Goal: Contribute content: Add original content to the website for others to see

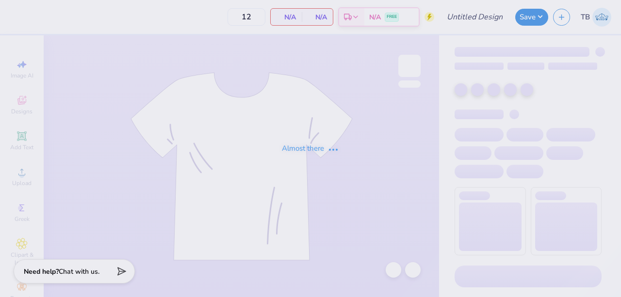
type input "TKE X CHI O FOOTBALL"
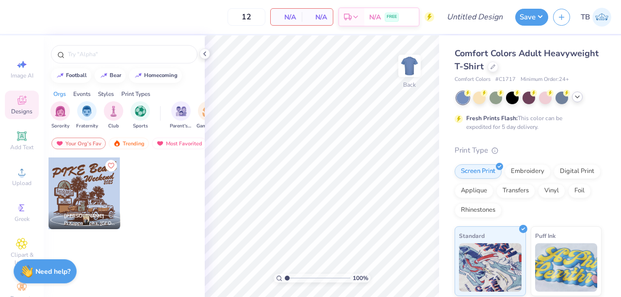
click at [573, 98] on icon at bounding box center [577, 97] width 8 height 8
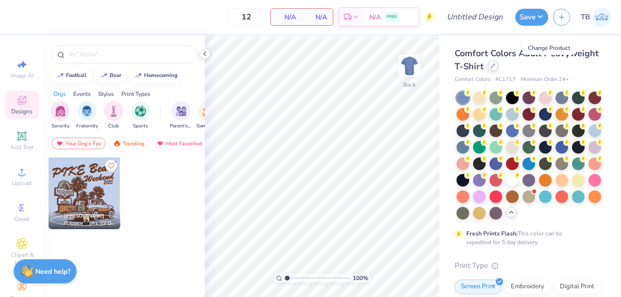
click at [495, 67] on icon at bounding box center [492, 66] width 5 height 5
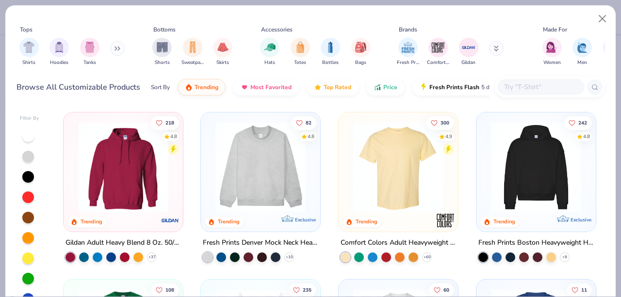
click at [527, 91] on input "text" at bounding box center [540, 86] width 75 height 11
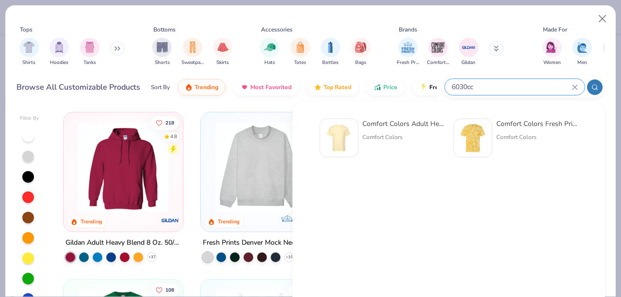
type input "6030cc"
click at [391, 132] on div "Comfort Colors Adult Heavyweight RS Pocket T-Shirt Comfort Colors" at bounding box center [402, 138] width 81 height 39
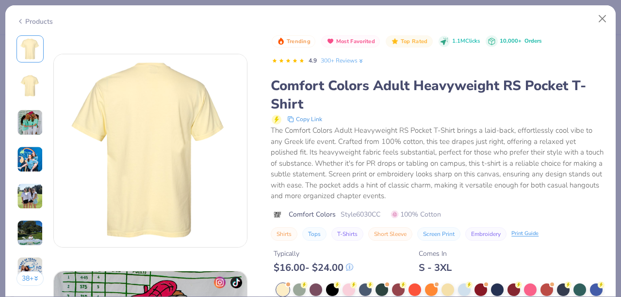
scroll to position [83, 0]
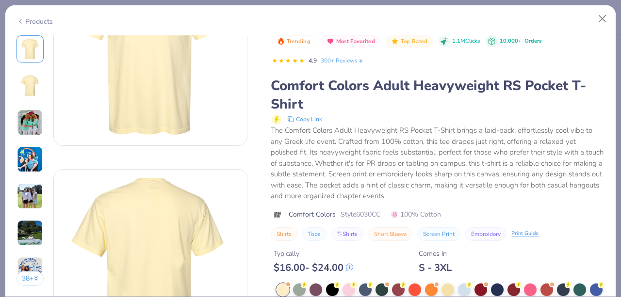
click at [28, 85] on img at bounding box center [29, 85] width 23 height 23
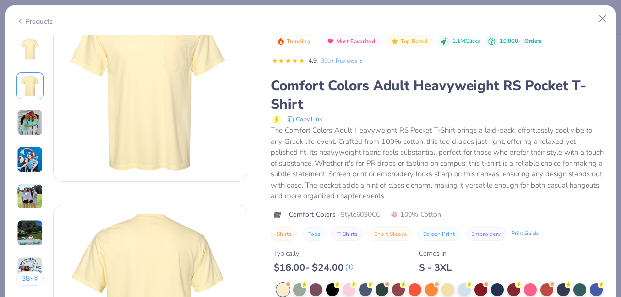
scroll to position [27, 0]
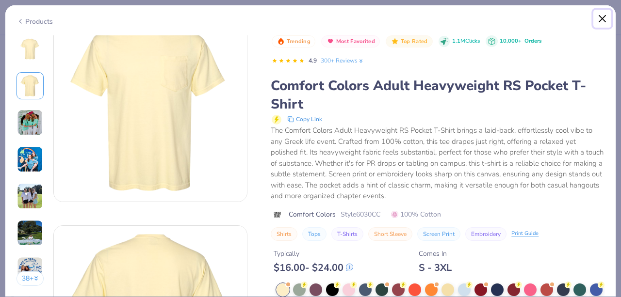
click at [607, 18] on button "Close" at bounding box center [602, 19] width 18 height 18
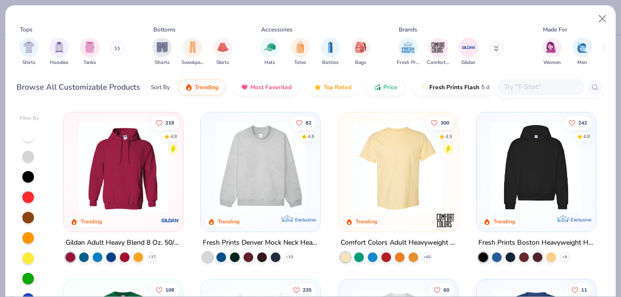
click at [528, 83] on input "text" at bounding box center [540, 86] width 75 height 11
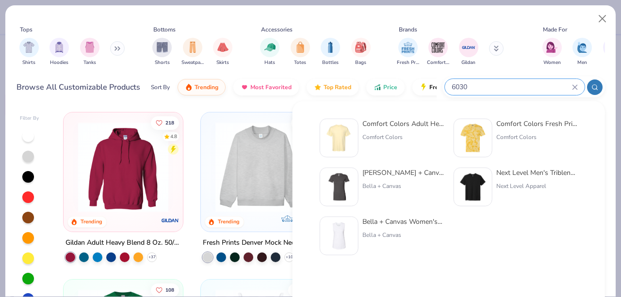
type input "6030"
click at [401, 124] on div "Comfort Colors Adult Heavyweight RS Pocket T-Shirt" at bounding box center [402, 124] width 81 height 10
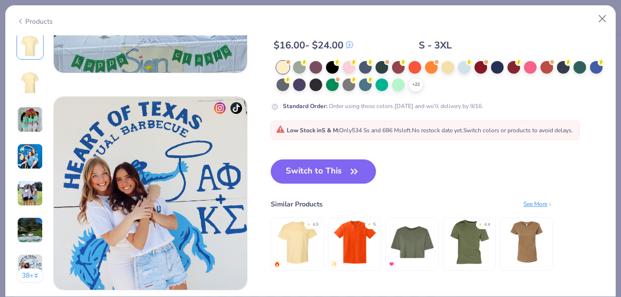
scroll to position [1092, 0]
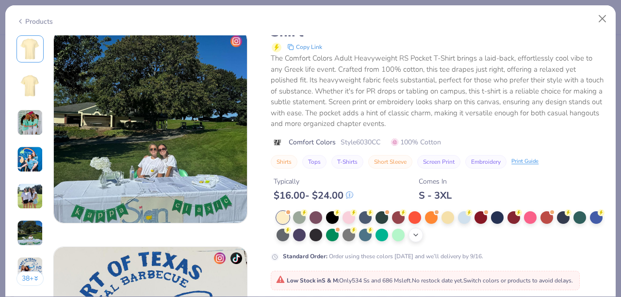
click at [419, 231] on icon at bounding box center [416, 235] width 8 height 8
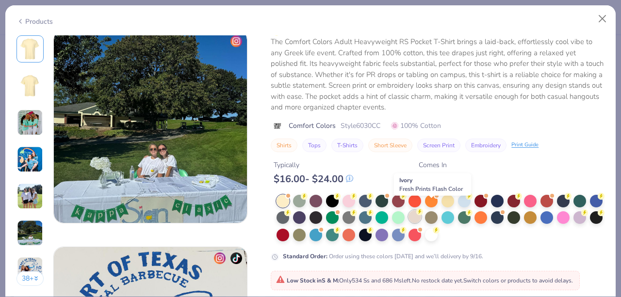
click at [421, 210] on div at bounding box center [414, 216] width 13 height 13
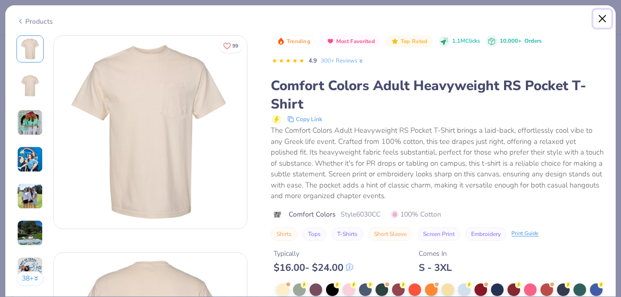
click at [597, 13] on button "Close" at bounding box center [602, 19] width 18 height 18
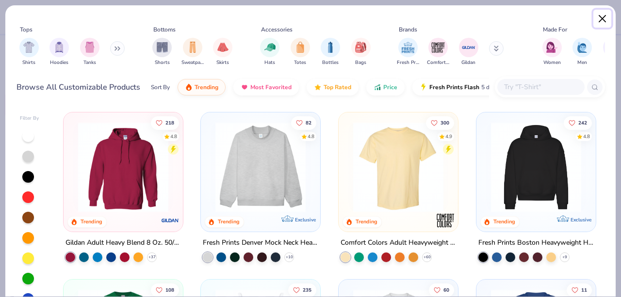
click at [607, 16] on button "Close" at bounding box center [602, 19] width 18 height 18
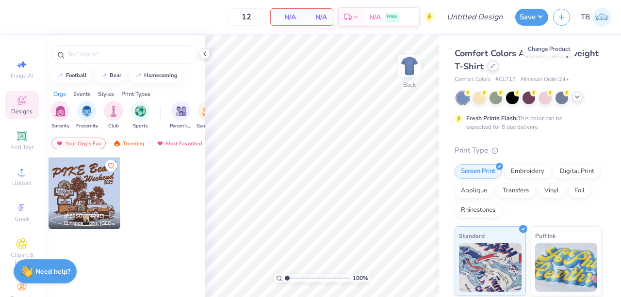
click at [495, 66] on icon at bounding box center [492, 66] width 5 height 5
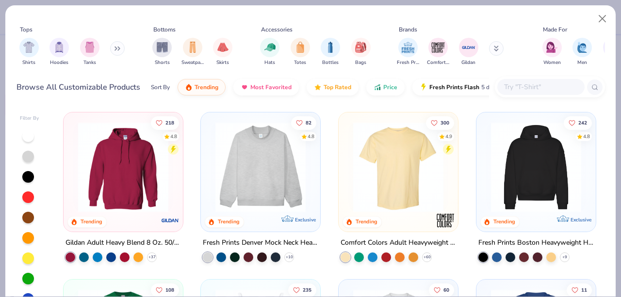
click at [412, 174] on img at bounding box center [398, 167] width 100 height 90
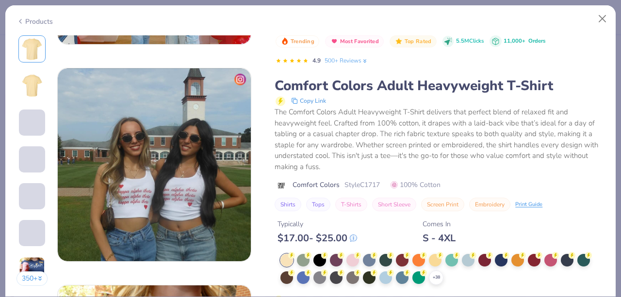
scroll to position [1349, 0]
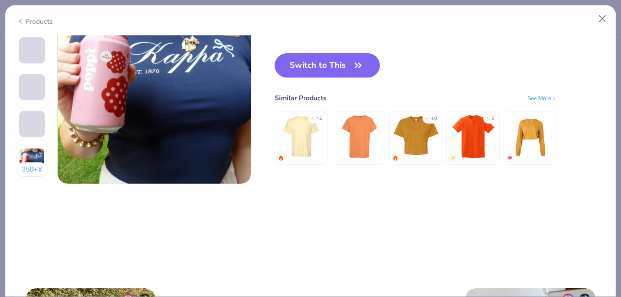
click at [360, 72] on button "Switch to This" at bounding box center [326, 65] width 105 height 24
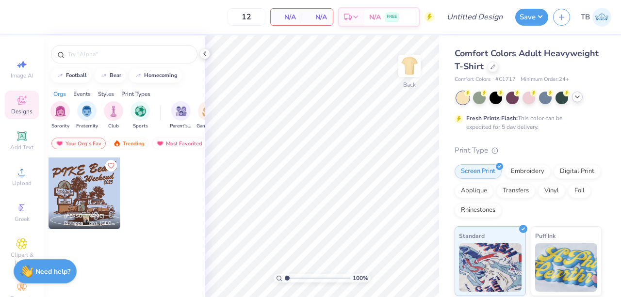
click at [574, 99] on icon at bounding box center [577, 97] width 8 height 8
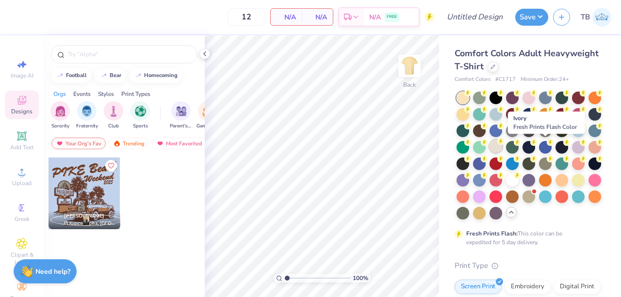
click at [502, 144] on div at bounding box center [495, 146] width 13 height 13
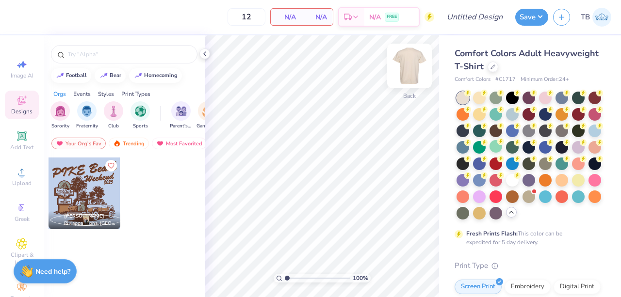
click at [404, 71] on img at bounding box center [409, 66] width 39 height 39
click at [96, 53] on input "text" at bounding box center [129, 54] width 124 height 10
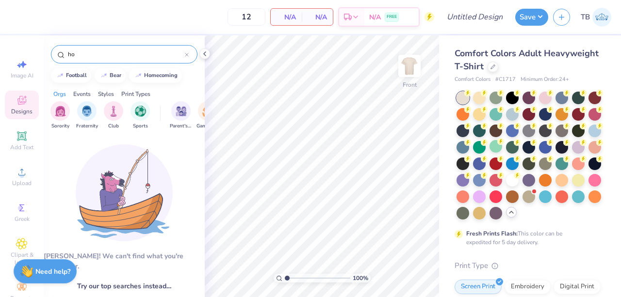
type input "h"
type input "homecoming"
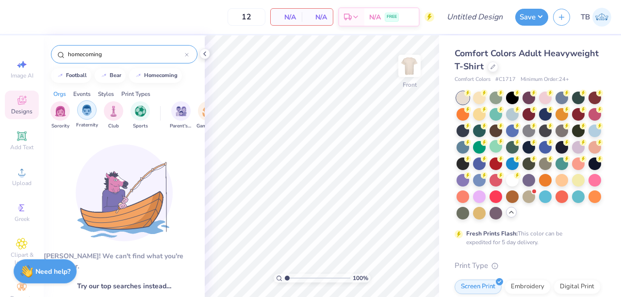
click at [87, 110] on img "filter for Fraternity" at bounding box center [86, 110] width 11 height 11
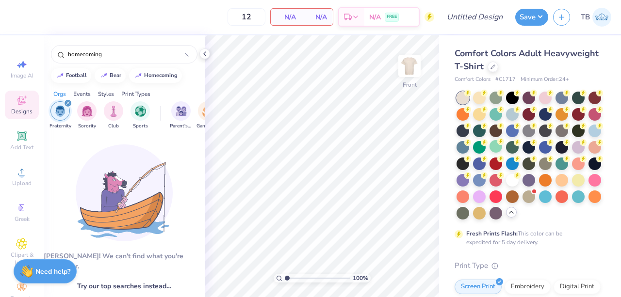
click at [66, 101] on icon "filter for Fraternity" at bounding box center [68, 103] width 4 height 4
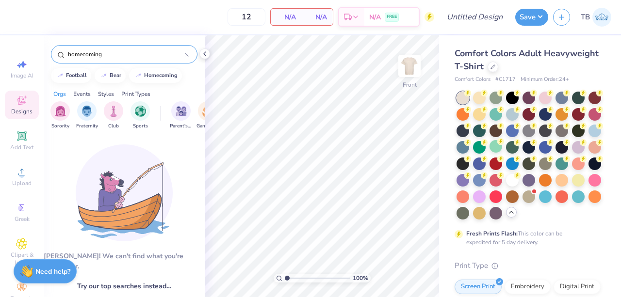
drag, startPoint x: 107, startPoint y: 52, endPoint x: 52, endPoint y: 54, distance: 54.3
click at [52, 54] on div "homecoming" at bounding box center [124, 54] width 146 height 18
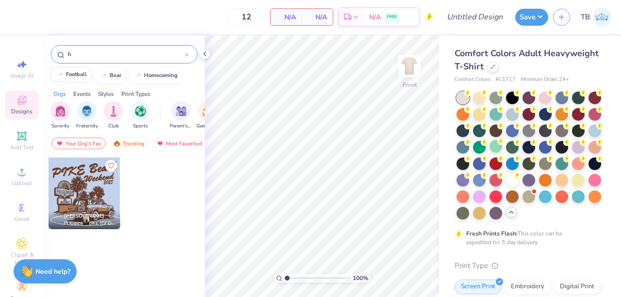
click at [78, 76] on div "football" at bounding box center [76, 74] width 21 height 5
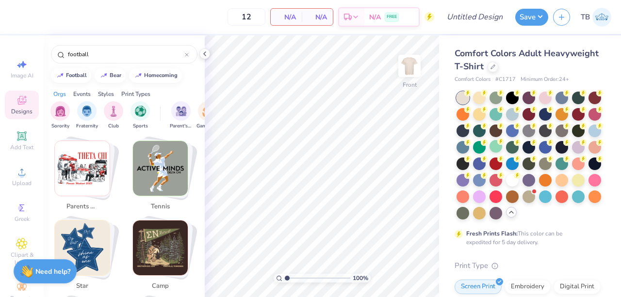
scroll to position [336, 0]
click at [94, 161] on img "Stack Card Button parents weekend" at bounding box center [82, 168] width 55 height 55
type input "parents weekend"
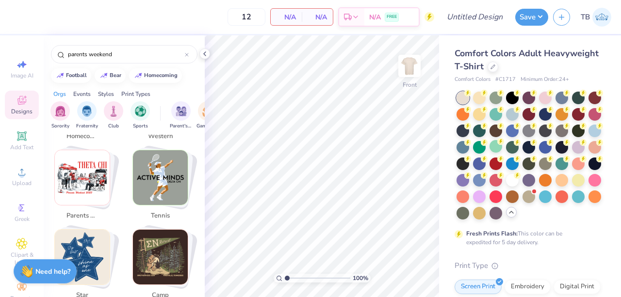
click at [88, 161] on img "Stack Card Button parents weekend" at bounding box center [82, 177] width 55 height 55
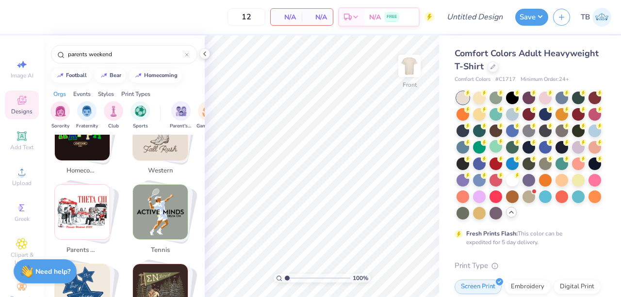
scroll to position [291, 0]
click at [72, 201] on img "Stack Card Button parents weekend" at bounding box center [82, 212] width 55 height 55
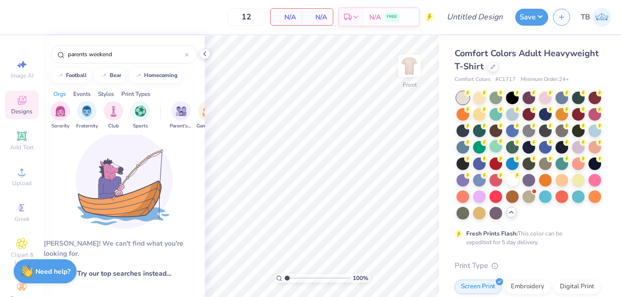
scroll to position [0, 0]
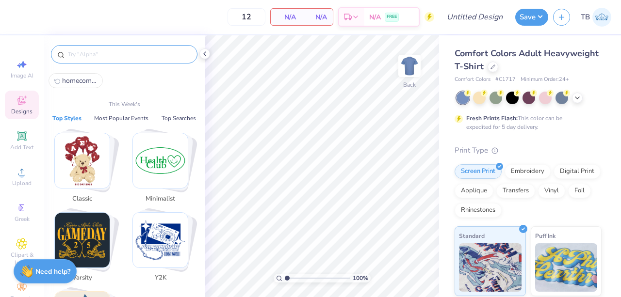
click at [102, 57] on input "text" at bounding box center [129, 54] width 124 height 10
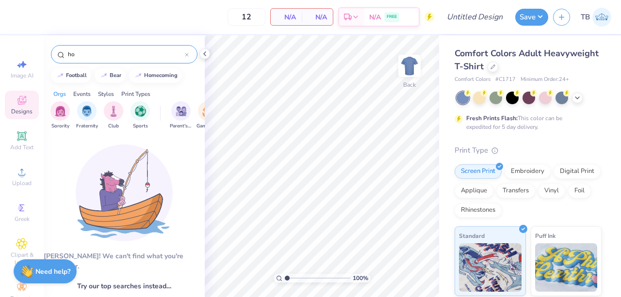
type input "h"
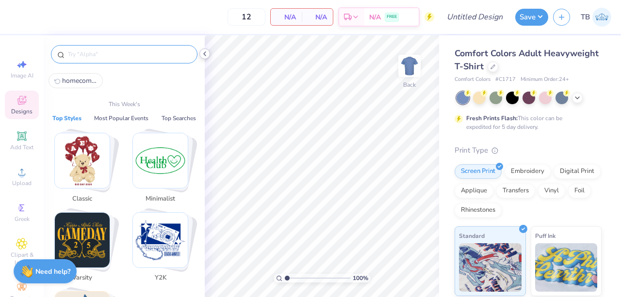
click at [207, 57] on icon at bounding box center [205, 54] width 8 height 8
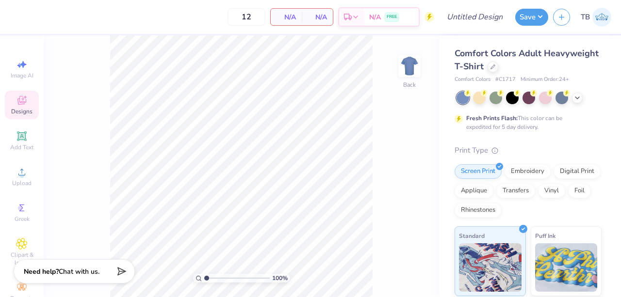
click at [19, 107] on div "Designs" at bounding box center [22, 105] width 34 height 29
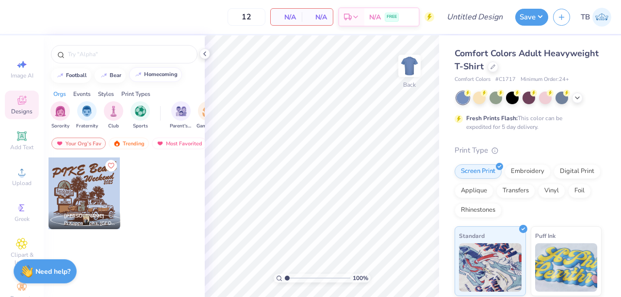
click at [155, 72] on div "homecoming" at bounding box center [160, 74] width 33 height 5
type input "homecoming"
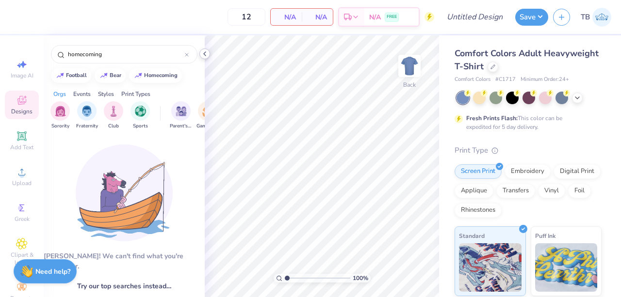
click at [208, 54] on icon at bounding box center [205, 54] width 8 height 8
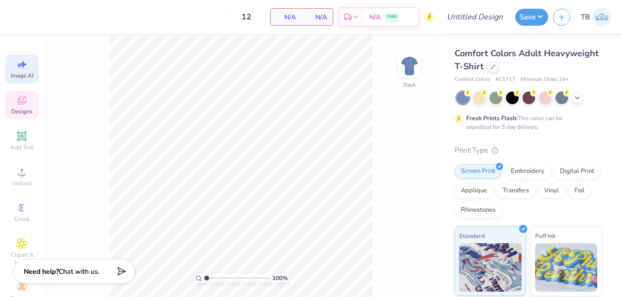
click at [10, 67] on div "Image AI" at bounding box center [22, 69] width 34 height 29
select select "4"
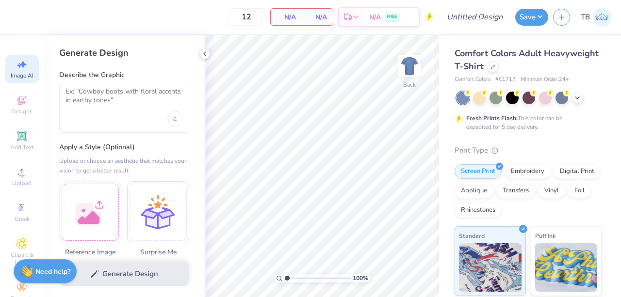
click at [94, 85] on div at bounding box center [124, 108] width 130 height 49
click at [96, 94] on textarea at bounding box center [123, 99] width 117 height 24
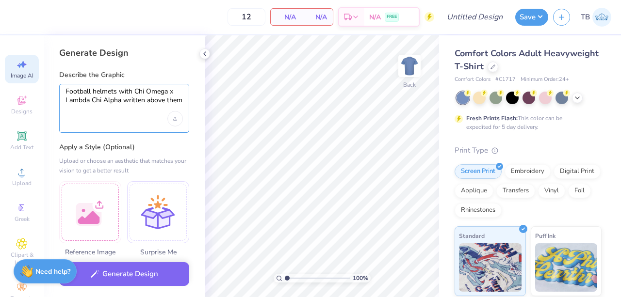
click at [68, 91] on textarea "Football helmets with Chi Omega x Lambda Chi Alpha written above them" at bounding box center [123, 99] width 117 height 24
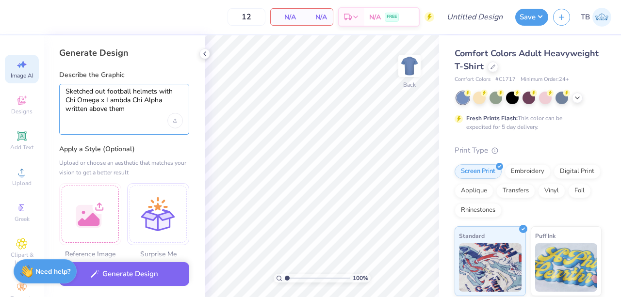
click at [139, 110] on textarea "Sketched out football helmets with Chi Omega x Lambda Chi Alpha written above t…" at bounding box center [123, 100] width 117 height 26
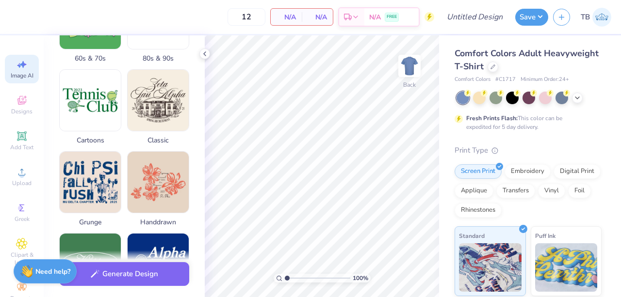
scroll to position [386, 0]
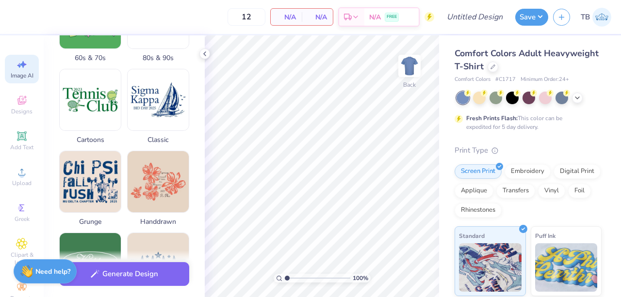
type textarea "Sketched out football helmets with Chi Omega x Lambda Chi Alpha written above t…"
click at [157, 120] on img at bounding box center [158, 99] width 61 height 61
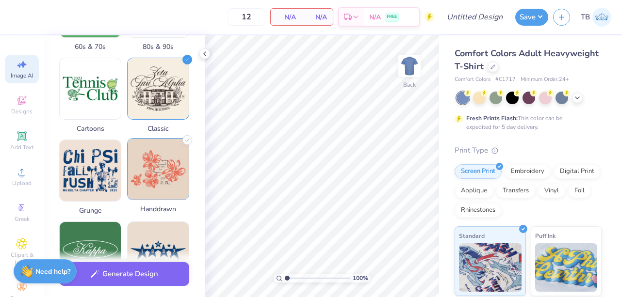
scroll to position [560, 0]
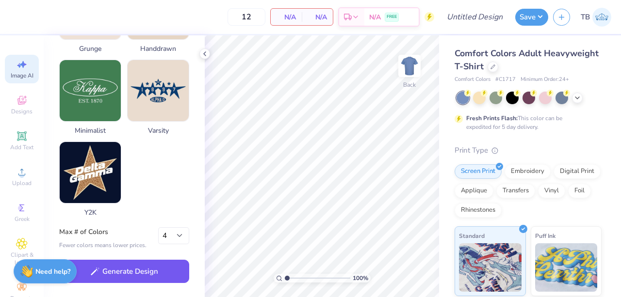
click at [146, 273] on button "Generate Design" at bounding box center [124, 272] width 130 height 24
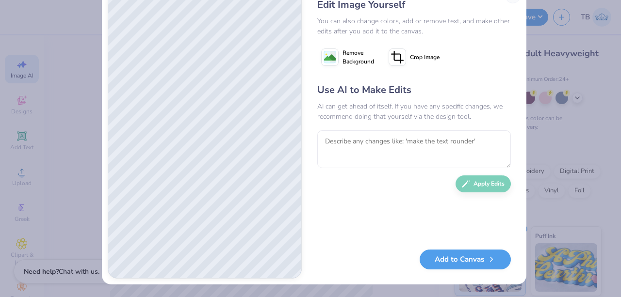
scroll to position [30, 0]
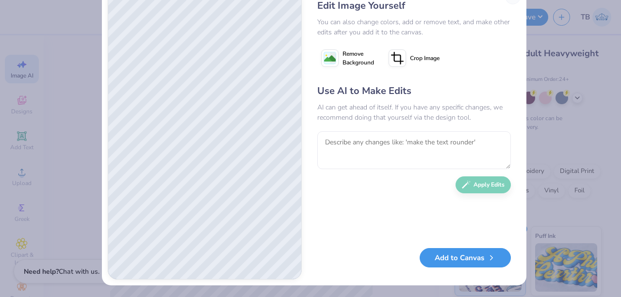
click at [445, 259] on button "Add to Canvas" at bounding box center [464, 258] width 91 height 20
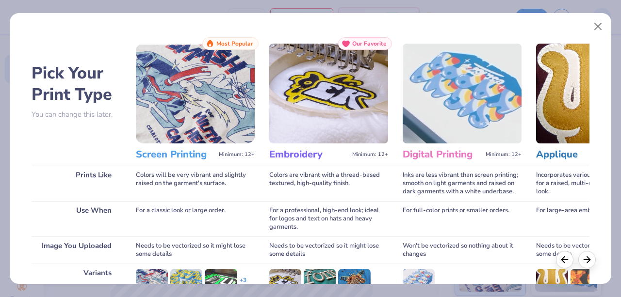
scroll to position [137, 0]
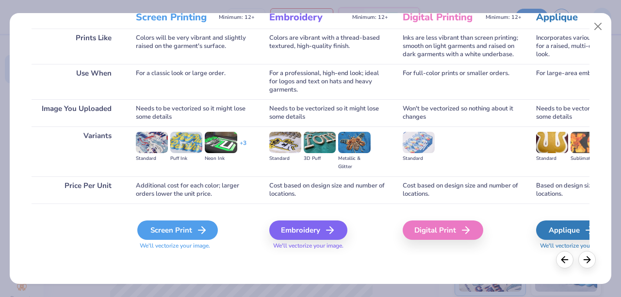
click at [168, 225] on div "Screen Print" at bounding box center [177, 230] width 80 height 19
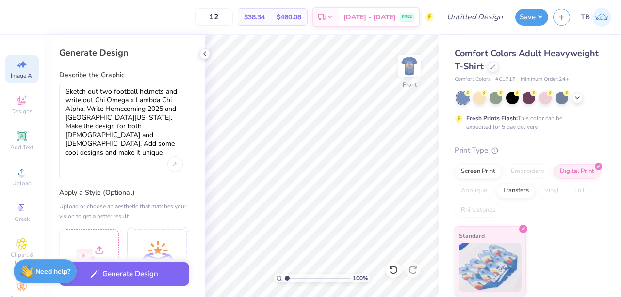
select select "4"
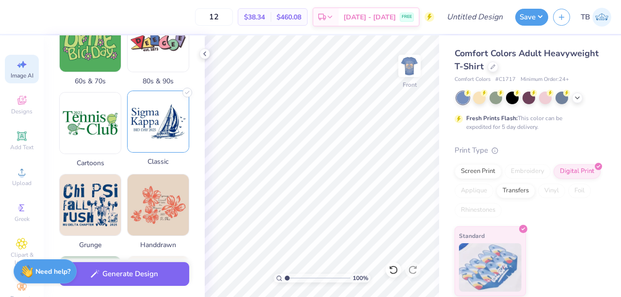
click at [165, 117] on img at bounding box center [158, 121] width 61 height 61
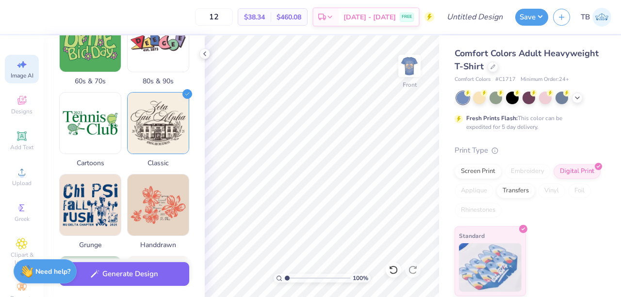
scroll to position [577, 0]
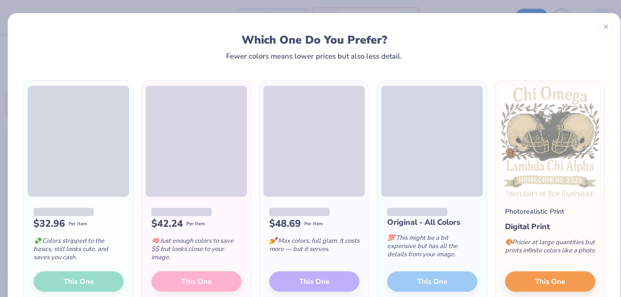
scroll to position [54, 0]
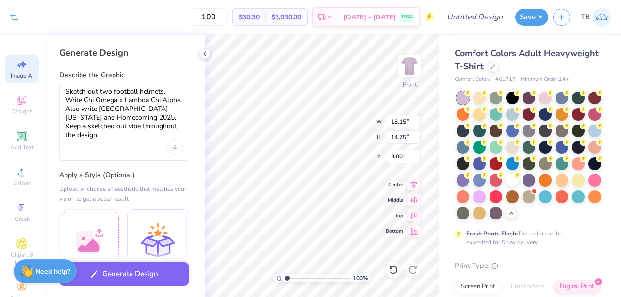
select select "4"
type textarea "Sketch out two football helmets. Write Chi Omega x Lambda Chi Alpha. Also write…"
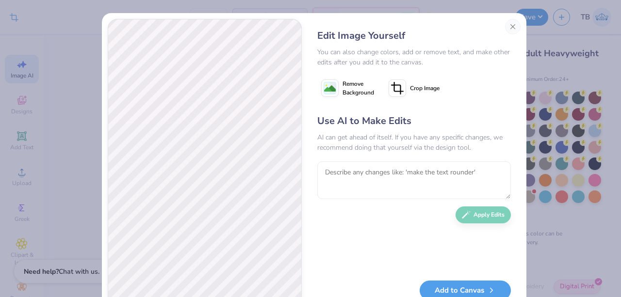
select select "4"
